Goal: Find specific page/section: Find specific page/section

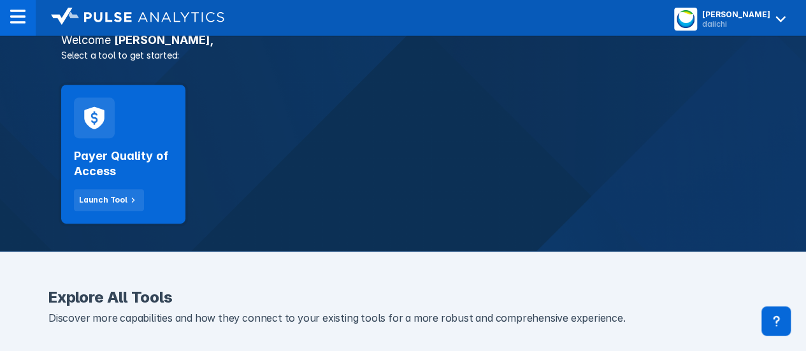
scroll to position [212, 0]
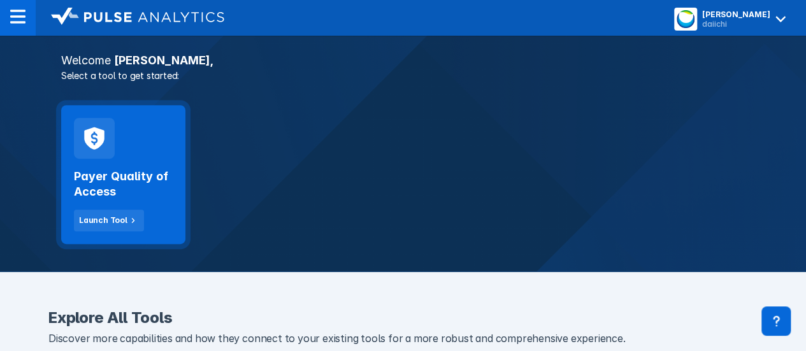
click at [105, 180] on h2 "Payer Quality of Access" at bounding box center [123, 184] width 99 height 31
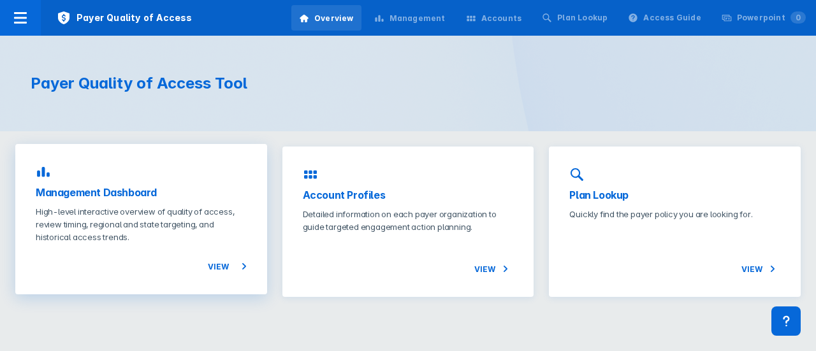
click at [117, 200] on h3 "Management Dashboard" at bounding box center [141, 192] width 211 height 15
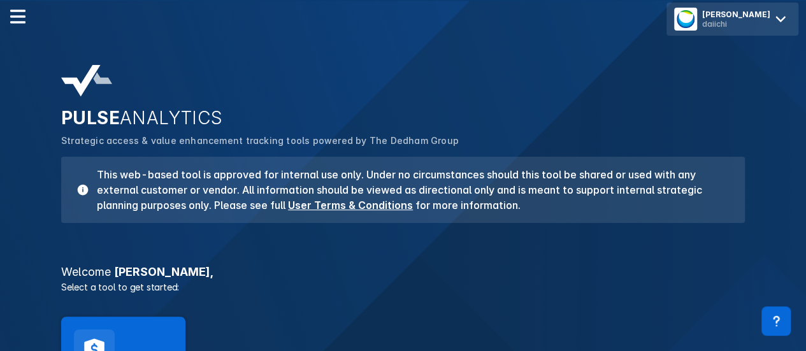
click at [788, 21] on icon at bounding box center [781, 19] width 20 height 20
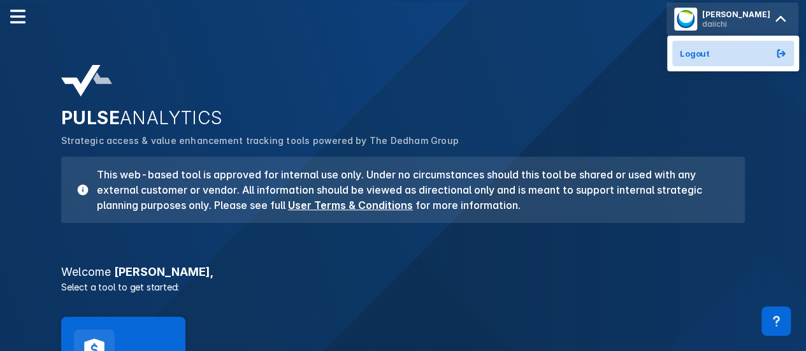
click at [710, 52] on span "Logout" at bounding box center [695, 53] width 30 height 10
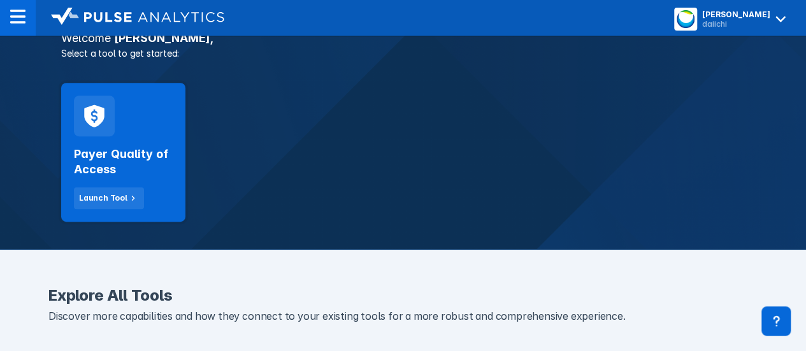
scroll to position [235, 0]
